Goal: Use online tool/utility: Utilize a website feature to perform a specific function

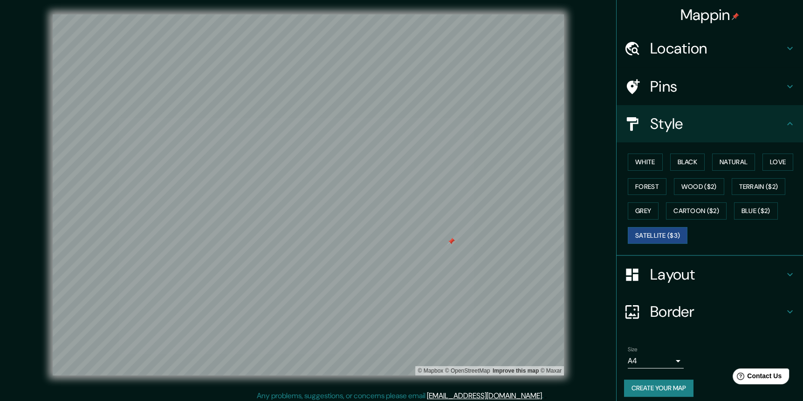
click at [451, 243] on div at bounding box center [450, 241] width 7 height 7
click at [645, 165] on button "White" at bounding box center [644, 162] width 35 height 17
click at [678, 160] on button "Black" at bounding box center [687, 162] width 35 height 17
click at [712, 161] on button "Natural" at bounding box center [733, 162] width 43 height 17
click at [768, 162] on button "Love" at bounding box center [777, 162] width 31 height 17
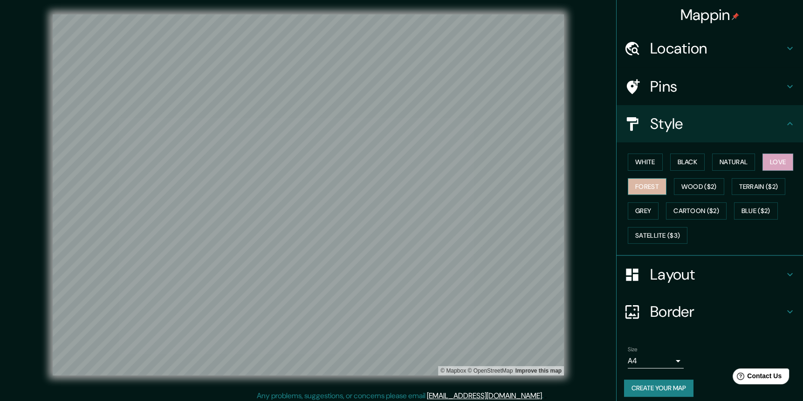
click at [646, 185] on button "Forest" at bounding box center [646, 186] width 39 height 17
click at [683, 191] on button "Wood ($2)" at bounding box center [698, 186] width 50 height 17
click at [642, 212] on button "Grey" at bounding box center [642, 211] width 31 height 17
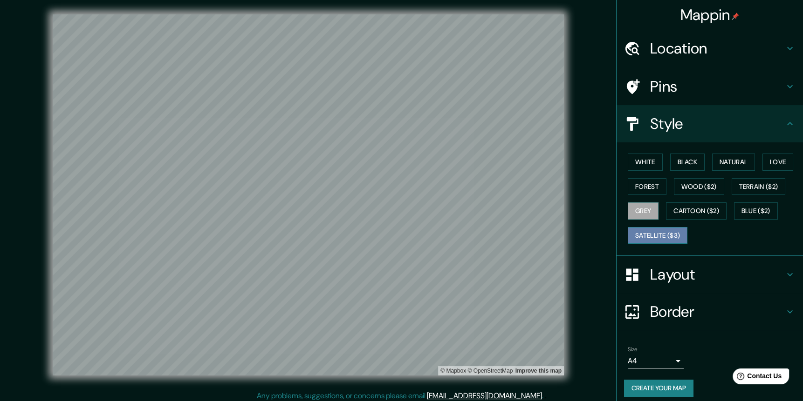
click at [650, 234] on button "Satellite ($3)" at bounding box center [657, 235] width 60 height 17
click at [696, 184] on button "Wood ($2)" at bounding box center [698, 186] width 50 height 17
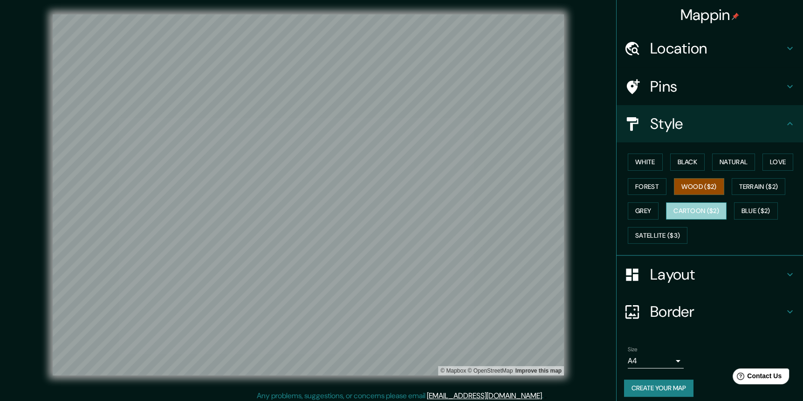
click at [666, 207] on button "Cartoon ($2)" at bounding box center [696, 211] width 61 height 17
click at [734, 212] on button "Blue ($2)" at bounding box center [756, 211] width 44 height 17
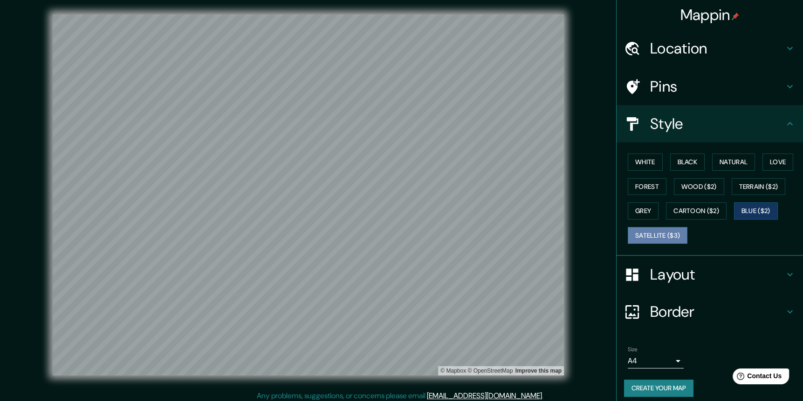
click at [664, 231] on button "Satellite ($3)" at bounding box center [657, 235] width 60 height 17
click at [639, 165] on button "White" at bounding box center [644, 162] width 35 height 17
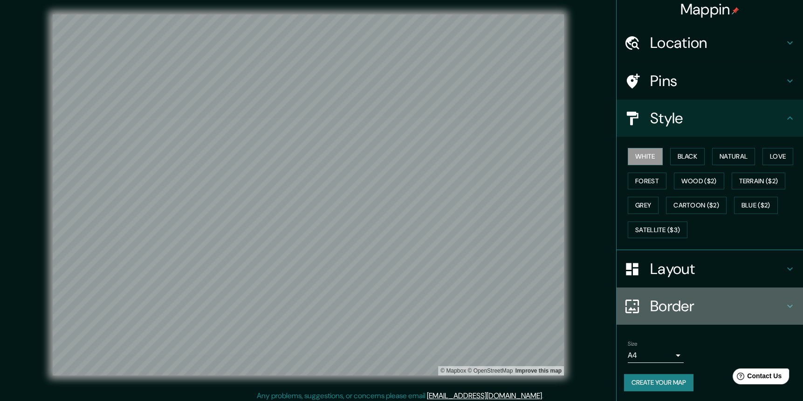
click at [654, 303] on h4 "Border" at bounding box center [717, 306] width 134 height 19
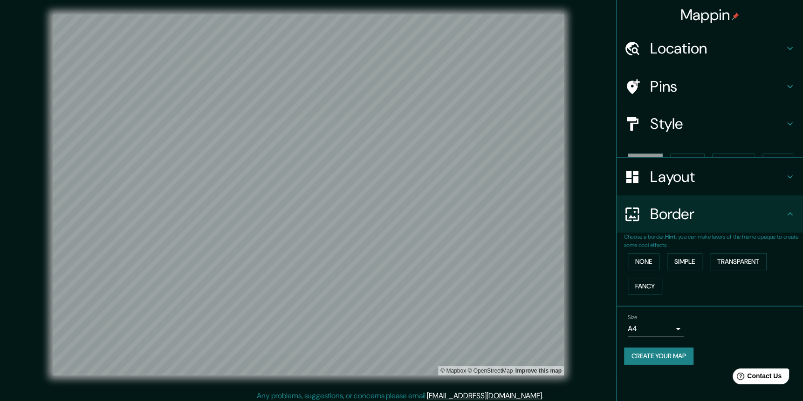
scroll to position [0, 0]
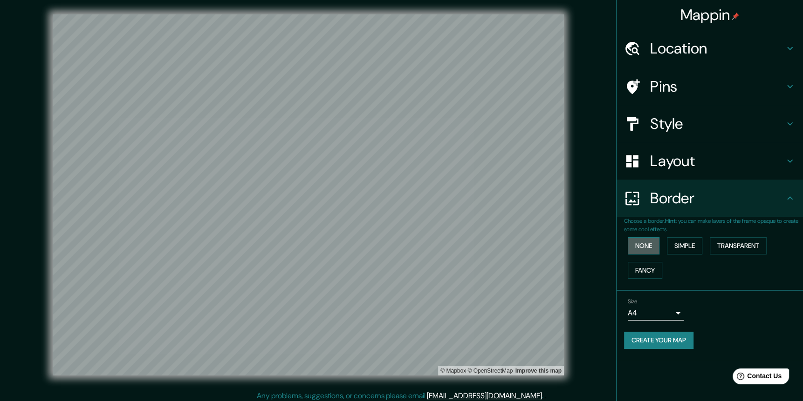
click at [653, 248] on button "None" at bounding box center [643, 246] width 32 height 17
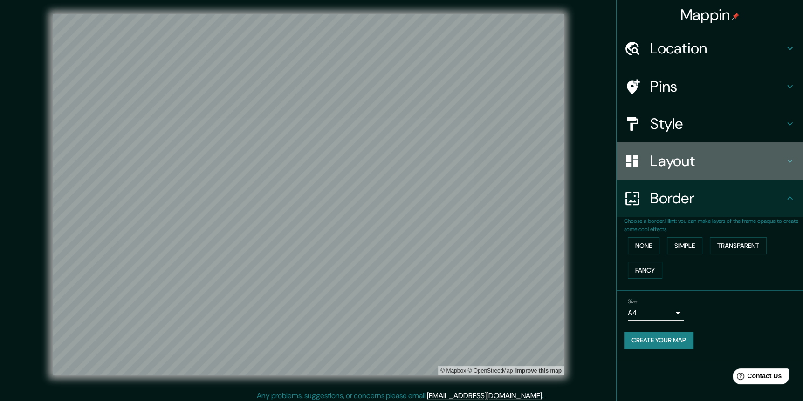
click at [692, 155] on h4 "Layout" at bounding box center [717, 161] width 134 height 19
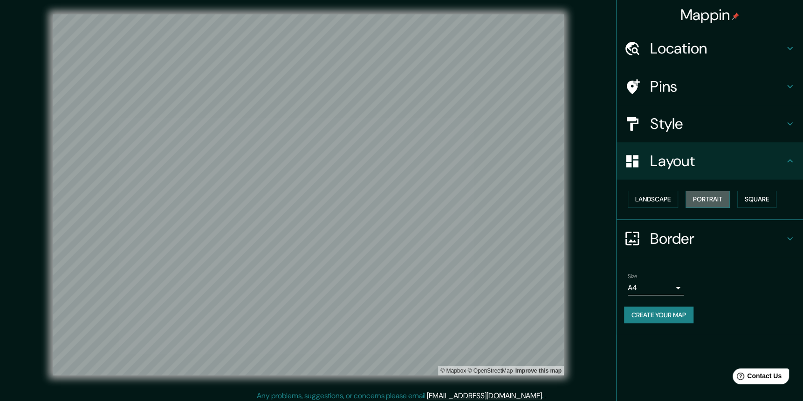
click at [701, 197] on button "Portrait" at bounding box center [707, 199] width 44 height 17
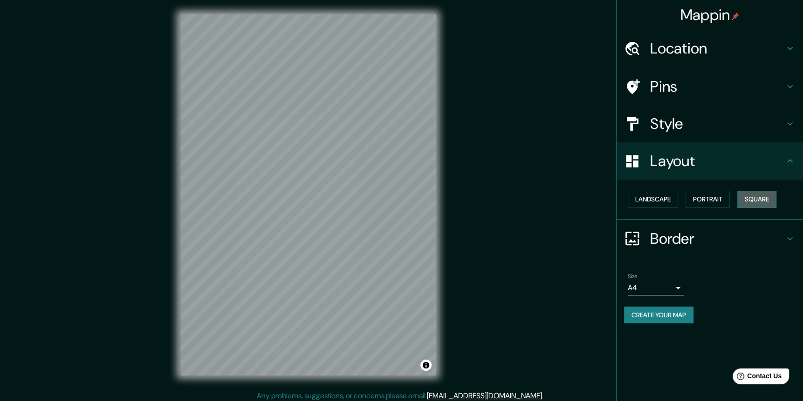
click at [757, 198] on button "Square" at bounding box center [756, 199] width 39 height 17
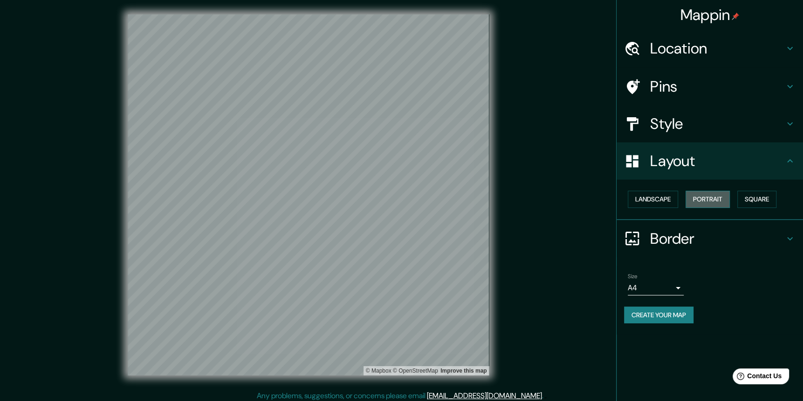
click at [717, 198] on button "Portrait" at bounding box center [707, 199] width 44 height 17
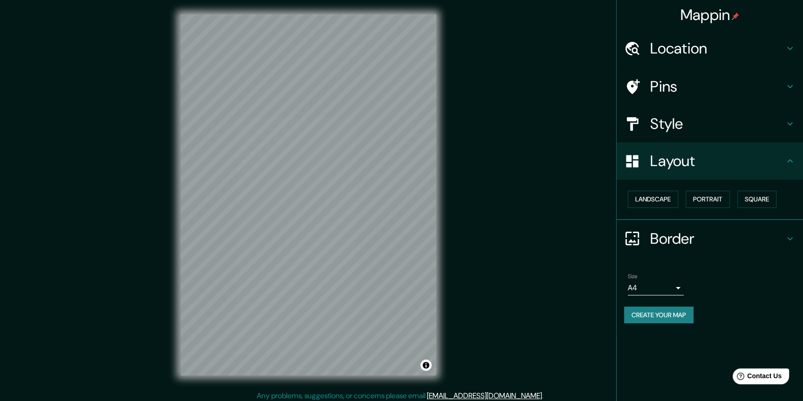
click at [681, 308] on button "Create your map" at bounding box center [658, 315] width 69 height 17
click at [673, 312] on button "Create your map" at bounding box center [658, 315] width 69 height 17
click at [669, 315] on div "Create your map" at bounding box center [709, 315] width 171 height 17
click at [648, 313] on button "Create your map" at bounding box center [658, 315] width 69 height 17
click at [636, 310] on button "Create your map" at bounding box center [658, 315] width 69 height 17
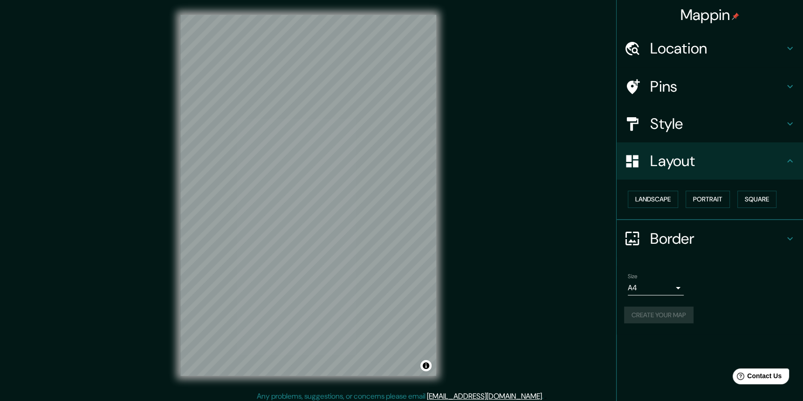
click at [636, 310] on div "Create your map" at bounding box center [709, 315] width 171 height 17
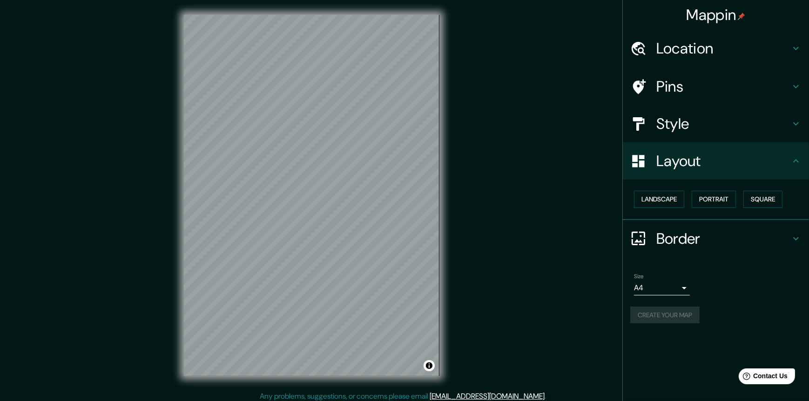
click at [667, 280] on body "Mappin Location [GEOGRAPHIC_DATA], [GEOGRAPHIC_DATA], [GEOGRAPHIC_DATA] [GEOGRA…" at bounding box center [404, 200] width 809 height 401
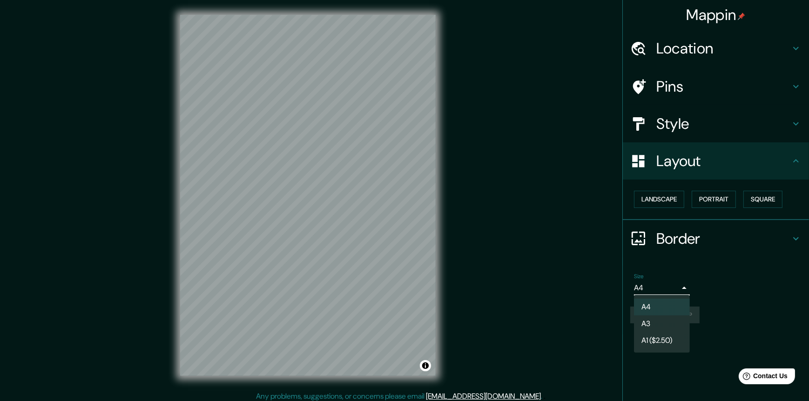
click at [659, 325] on li "A3" at bounding box center [662, 324] width 56 height 17
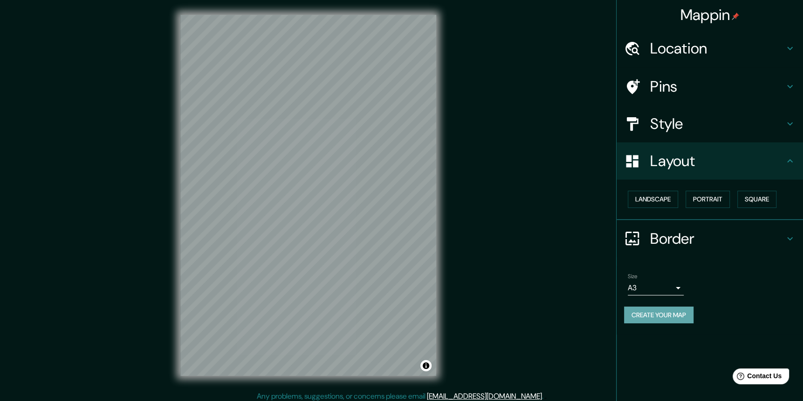
click at [682, 308] on button "Create your map" at bounding box center [658, 315] width 69 height 17
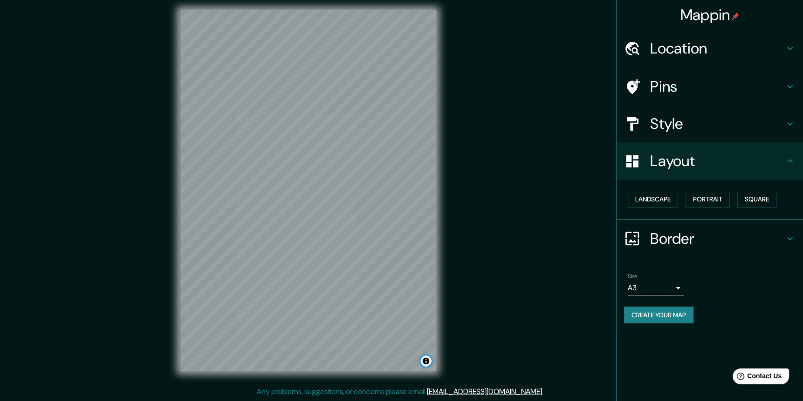
click at [428, 361] on button "Toggle attribution" at bounding box center [425, 361] width 11 height 11
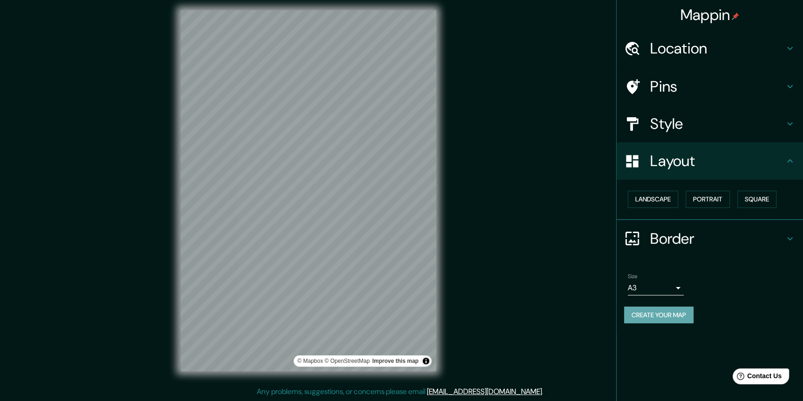
click at [650, 312] on button "Create your map" at bounding box center [658, 315] width 69 height 17
click at [670, 204] on button "Landscape" at bounding box center [652, 199] width 50 height 17
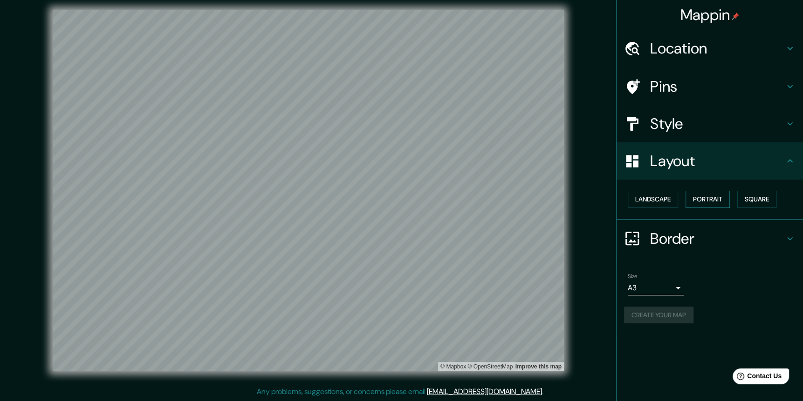
click at [709, 197] on button "Portrait" at bounding box center [707, 199] width 44 height 17
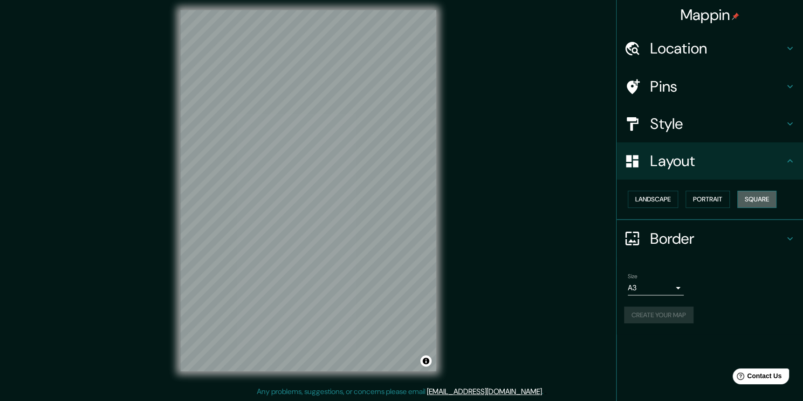
click at [748, 196] on button "Square" at bounding box center [756, 199] width 39 height 17
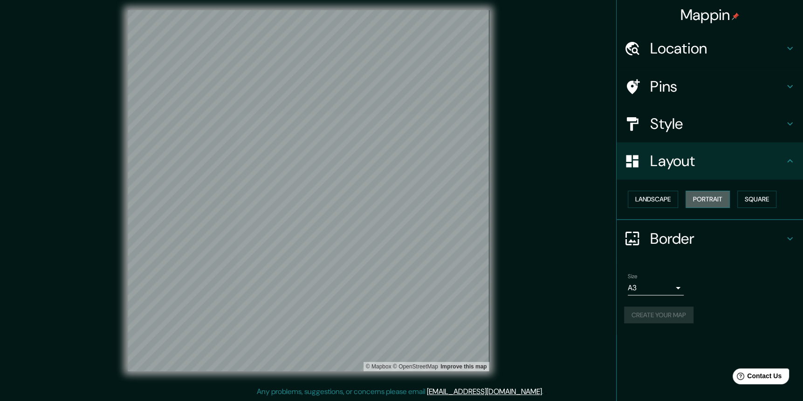
click at [716, 197] on button "Portrait" at bounding box center [707, 199] width 44 height 17
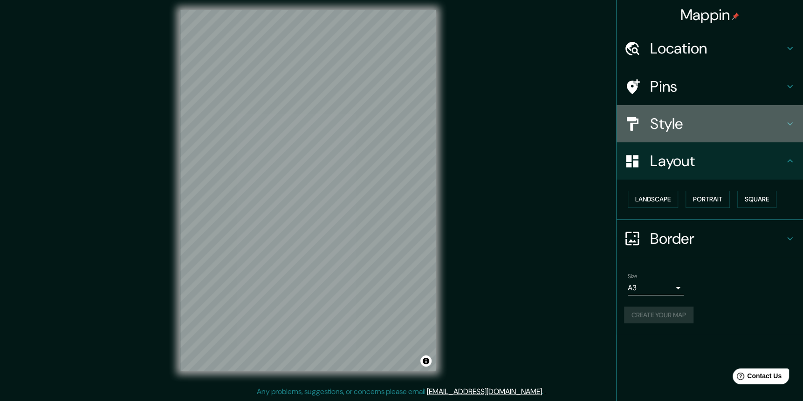
click at [685, 128] on h4 "Style" at bounding box center [717, 124] width 134 height 19
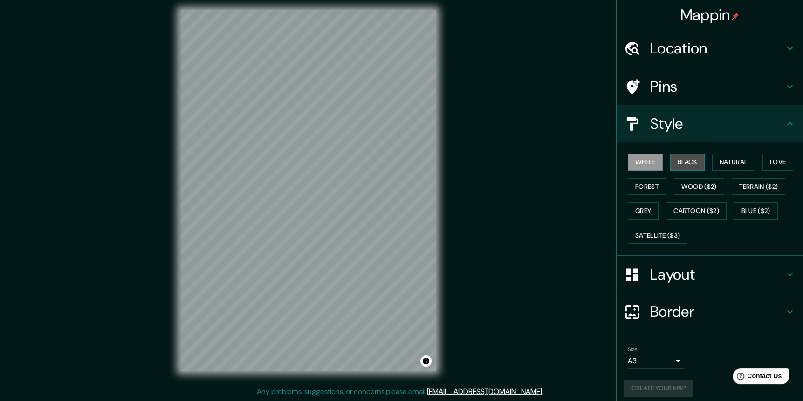
click at [679, 164] on button "Black" at bounding box center [687, 162] width 35 height 17
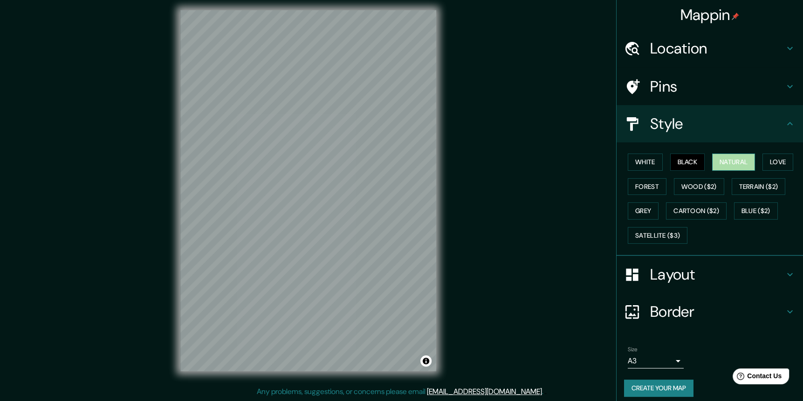
click at [712, 161] on button "Natural" at bounding box center [733, 162] width 43 height 17
click at [679, 165] on button "Black" at bounding box center [687, 162] width 35 height 17
click at [645, 163] on button "White" at bounding box center [644, 162] width 35 height 17
click at [712, 163] on button "Natural" at bounding box center [733, 162] width 43 height 17
click at [644, 204] on button "Grey" at bounding box center [642, 211] width 31 height 17
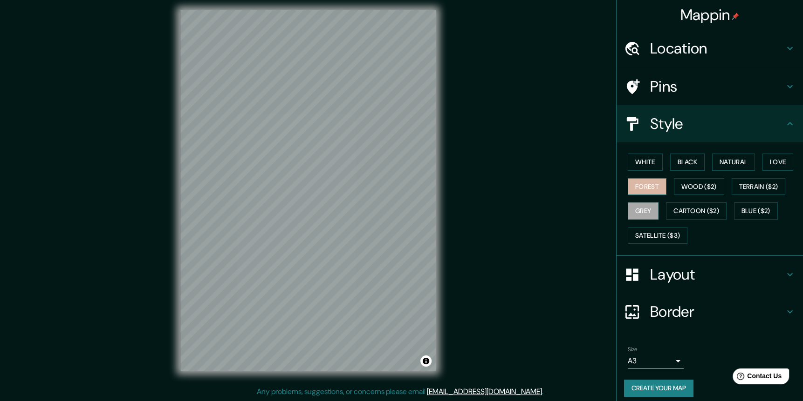
click at [658, 181] on button "Forest" at bounding box center [646, 186] width 39 height 17
click at [640, 216] on button "Grey" at bounding box center [642, 211] width 31 height 17
click at [632, 386] on button "Create your map" at bounding box center [658, 388] width 69 height 17
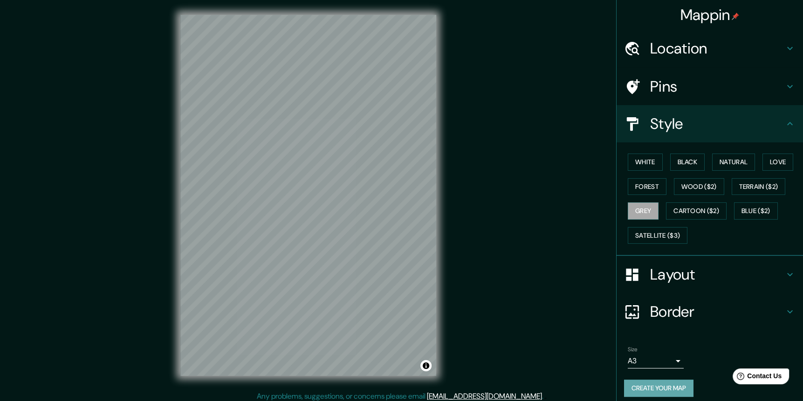
click at [683, 384] on button "Create your map" at bounding box center [658, 388] width 69 height 17
